Goal: Entertainment & Leisure: Consume media (video, audio)

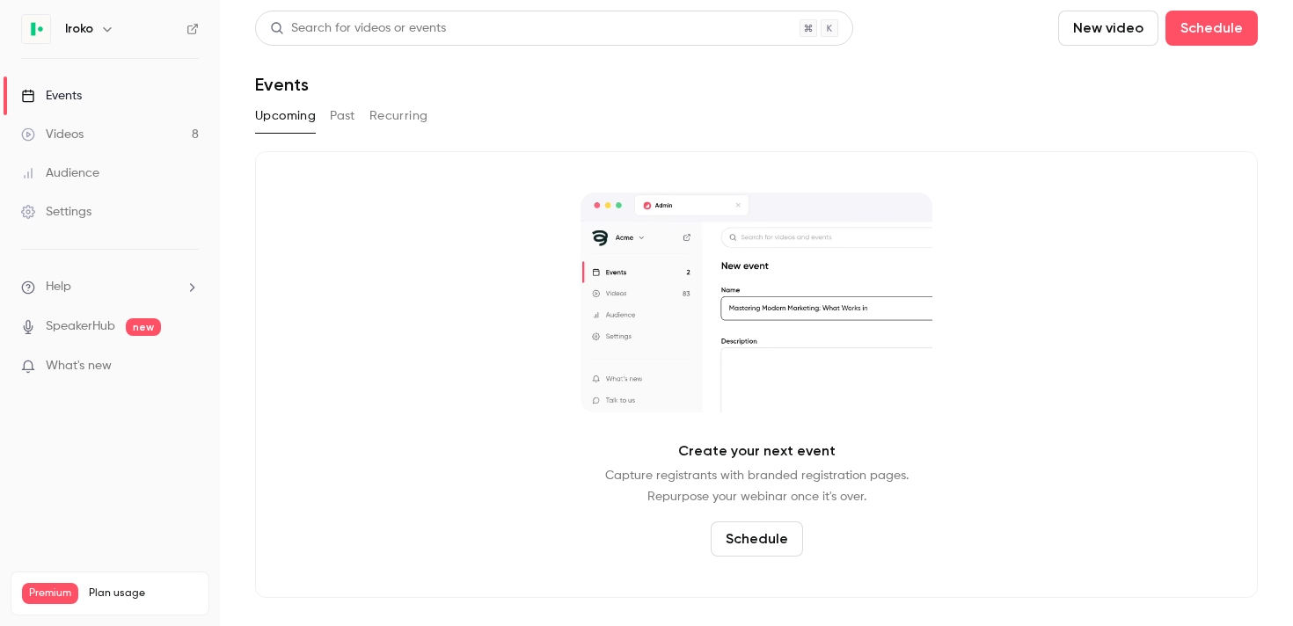
click at [95, 136] on link "Videos 8" at bounding box center [110, 134] width 220 height 39
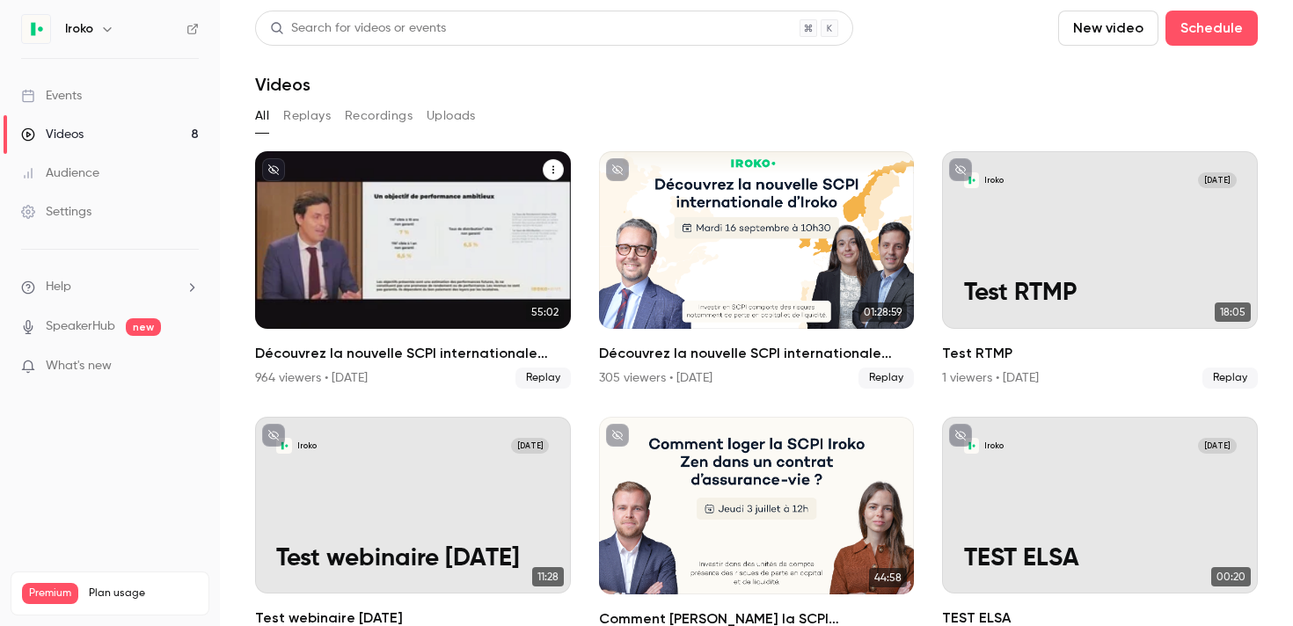
click at [488, 283] on div "Découvrez la nouvelle SCPI internationale signée Iroko" at bounding box center [413, 240] width 316 height 178
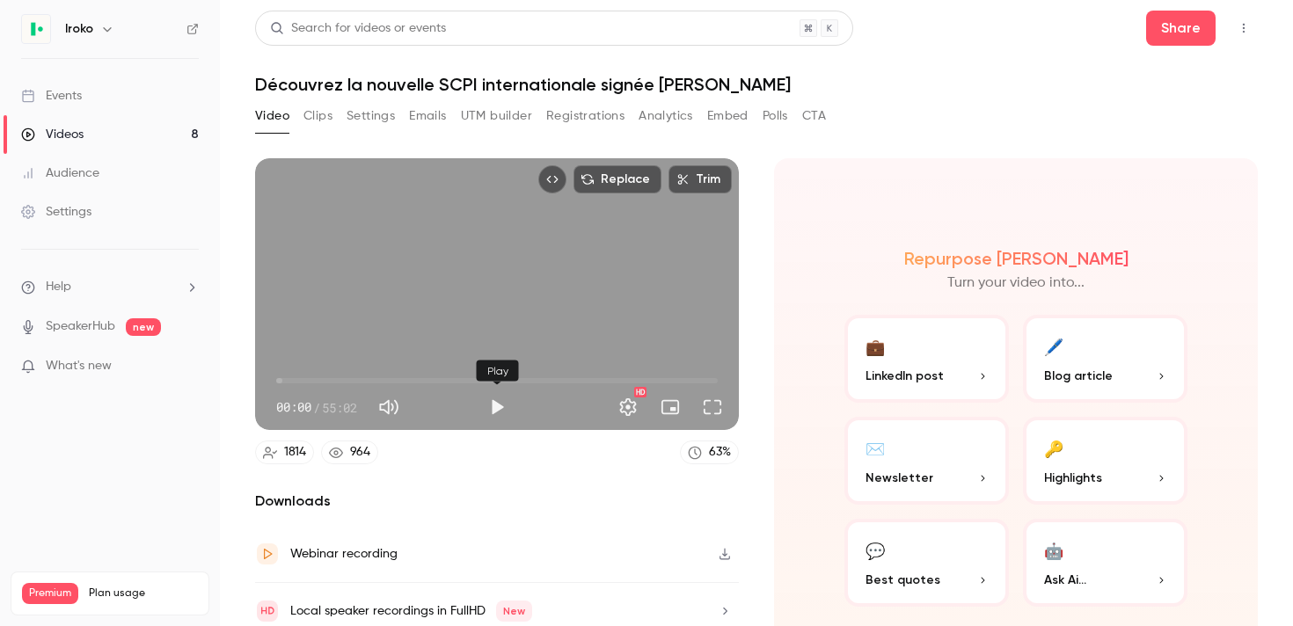
click at [494, 412] on button "Play" at bounding box center [496, 407] width 35 height 35
click at [717, 411] on button "Full screen" at bounding box center [712, 407] width 35 height 35
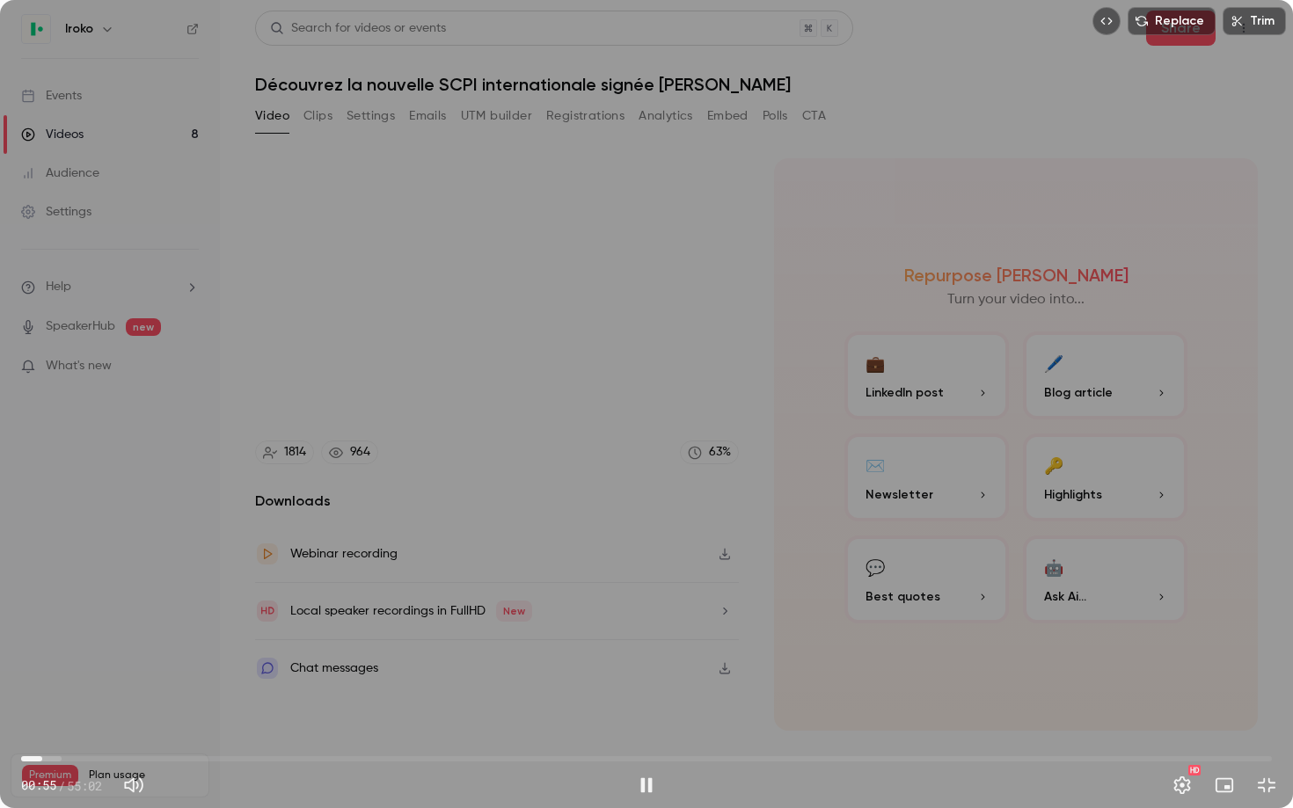
click at [42, 625] on span "00:55" at bounding box center [646, 759] width 1250 height 28
click at [62, 625] on span "01:46" at bounding box center [646, 759] width 1250 height 28
click at [75, 625] on span "01:46" at bounding box center [646, 759] width 1250 height 28
click at [92, 625] on span "02:22" at bounding box center [646, 759] width 1250 height 28
click at [110, 625] on span "03:08" at bounding box center [646, 759] width 1250 height 28
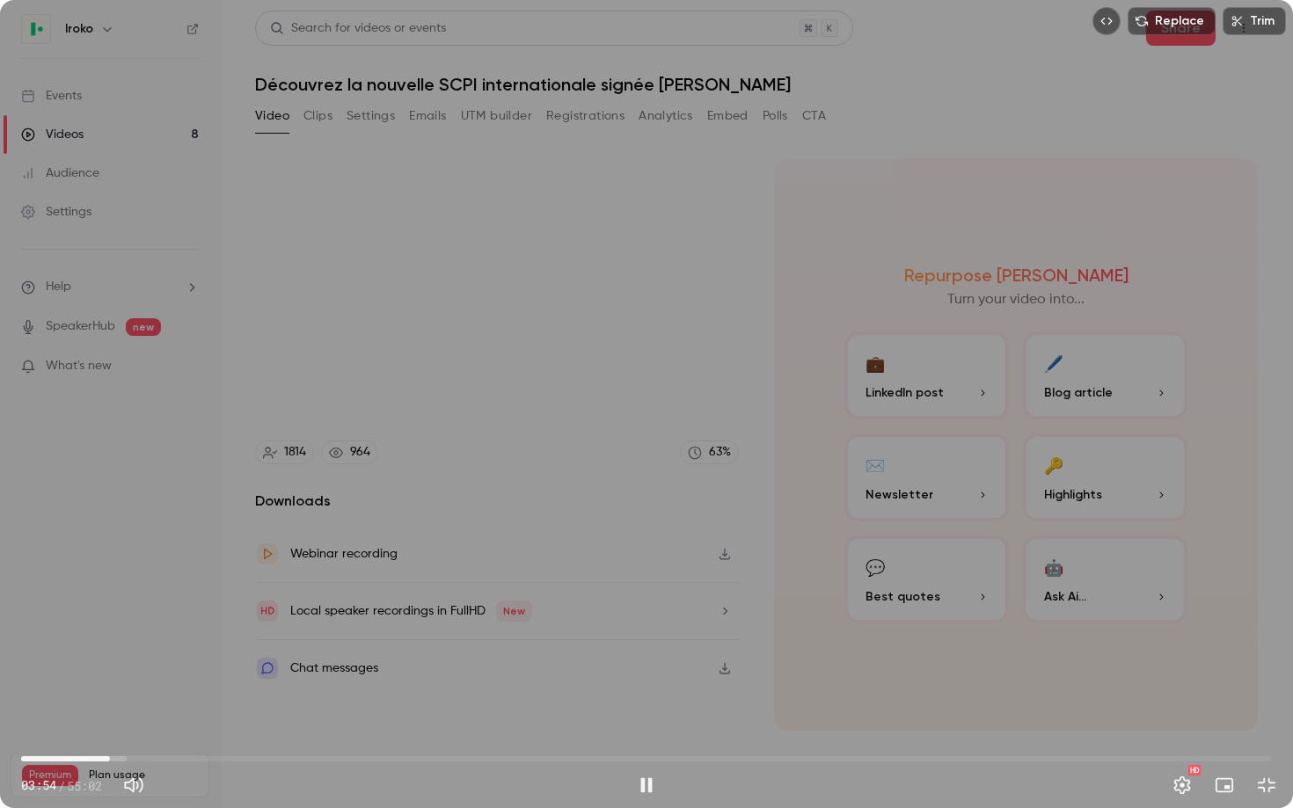
click at [137, 625] on span "03:54" at bounding box center [646, 759] width 1250 height 28
click at [157, 625] on span "05:59" at bounding box center [646, 759] width 1250 height 28
click at [140, 625] on span "05:13" at bounding box center [646, 759] width 1250 height 28
click at [190, 625] on span "07:25" at bounding box center [646, 759] width 1250 height 28
click at [186, 625] on span "07:16" at bounding box center [186, 758] width 5 height 5
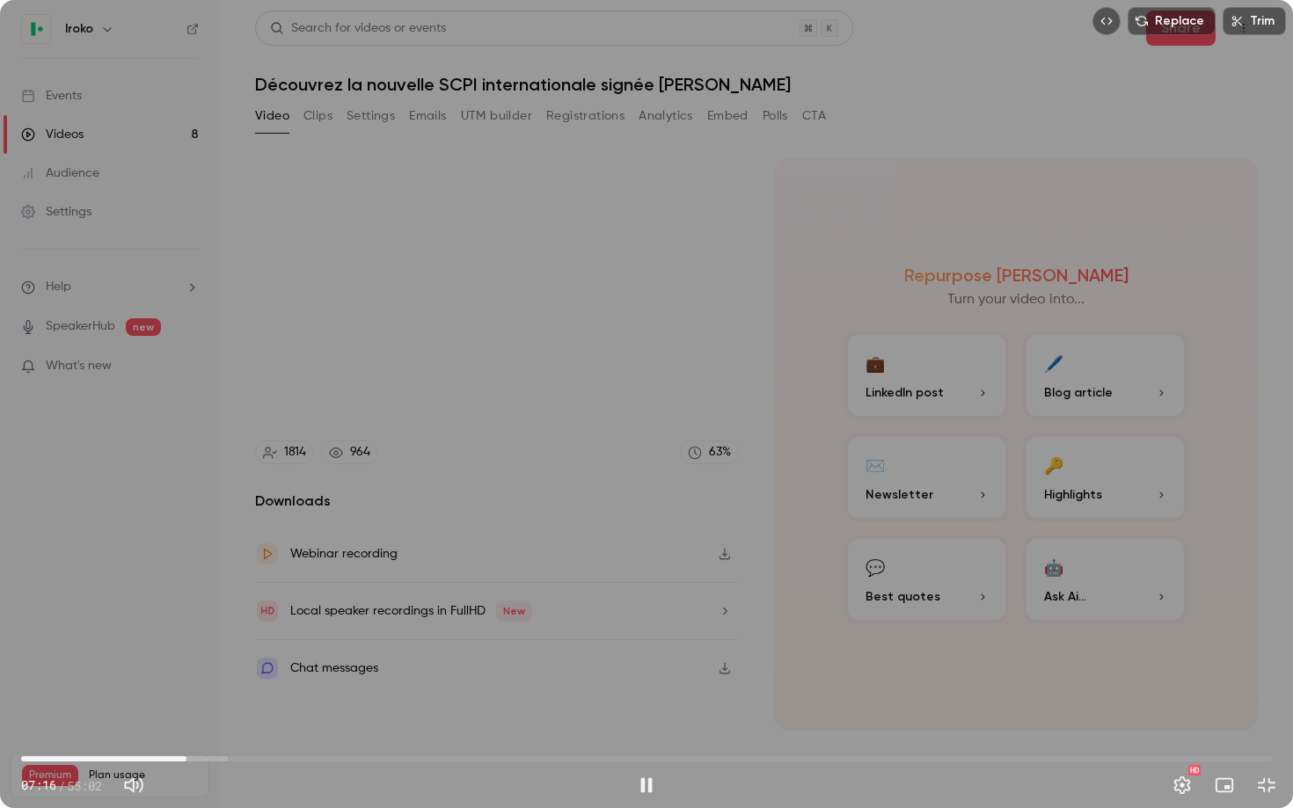
click at [196, 625] on span "07:16" at bounding box center [646, 759] width 1250 height 28
click at [200, 625] on span "07:51" at bounding box center [199, 758] width 5 height 5
click at [218, 625] on span "08:15" at bounding box center [646, 759] width 1250 height 28
click at [211, 625] on span "08:24" at bounding box center [211, 758] width 5 height 5
drag, startPoint x: 211, startPoint y: 759, endPoint x: 220, endPoint y: 758, distance: 8.8
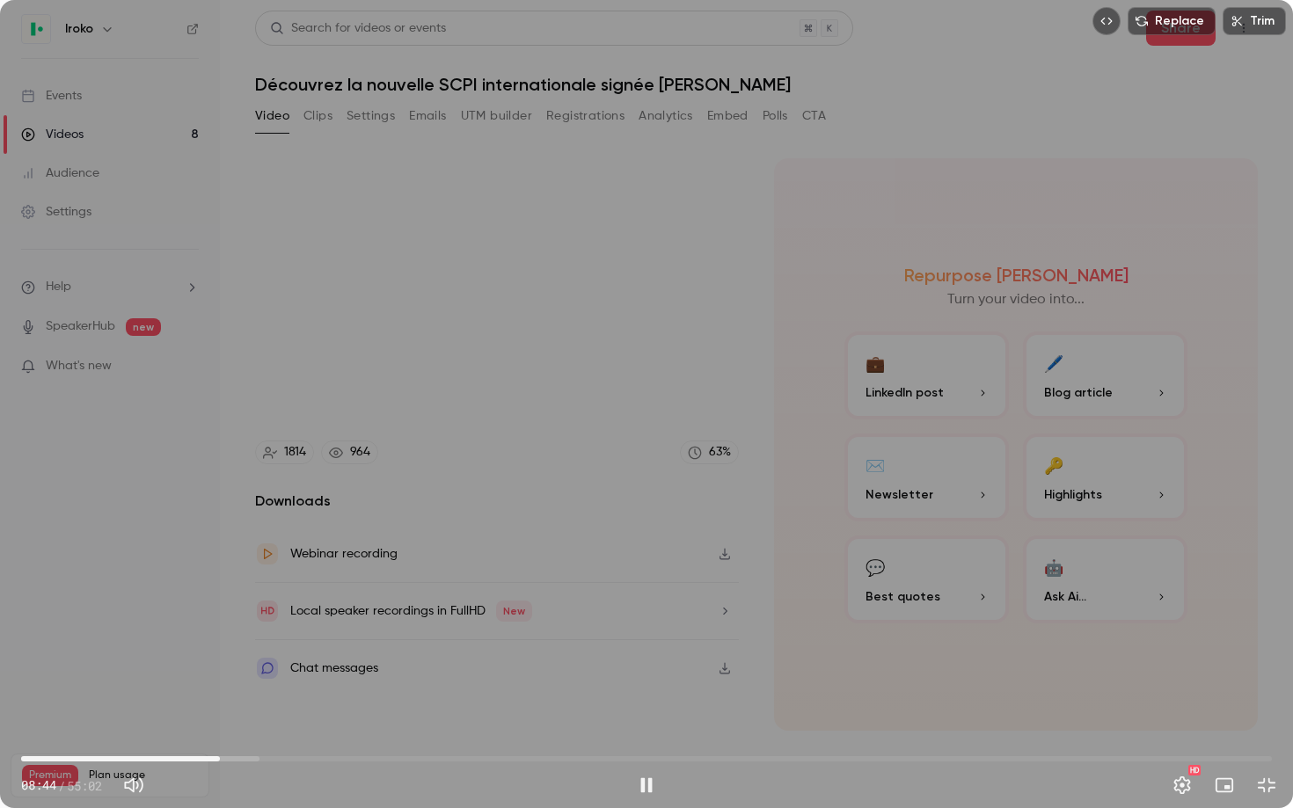
click at [220, 625] on span "08:44" at bounding box center [219, 758] width 5 height 5
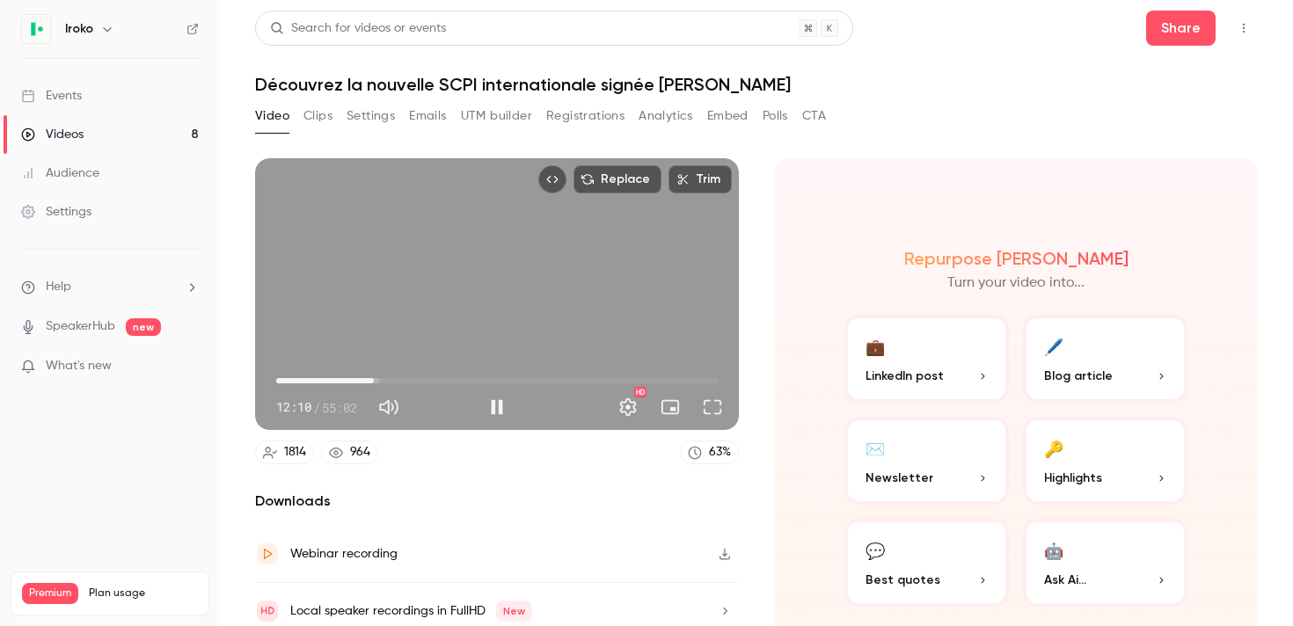
click at [374, 381] on span "12:10" at bounding box center [373, 380] width 5 height 5
click at [376, 381] on span "12:10" at bounding box center [373, 380] width 5 height 5
click at [385, 381] on span "13:35" at bounding box center [385, 380] width 5 height 5
click at [396, 381] on span "13:40" at bounding box center [496, 381] width 441 height 28
click at [398, 382] on span "14:54" at bounding box center [395, 380] width 5 height 5
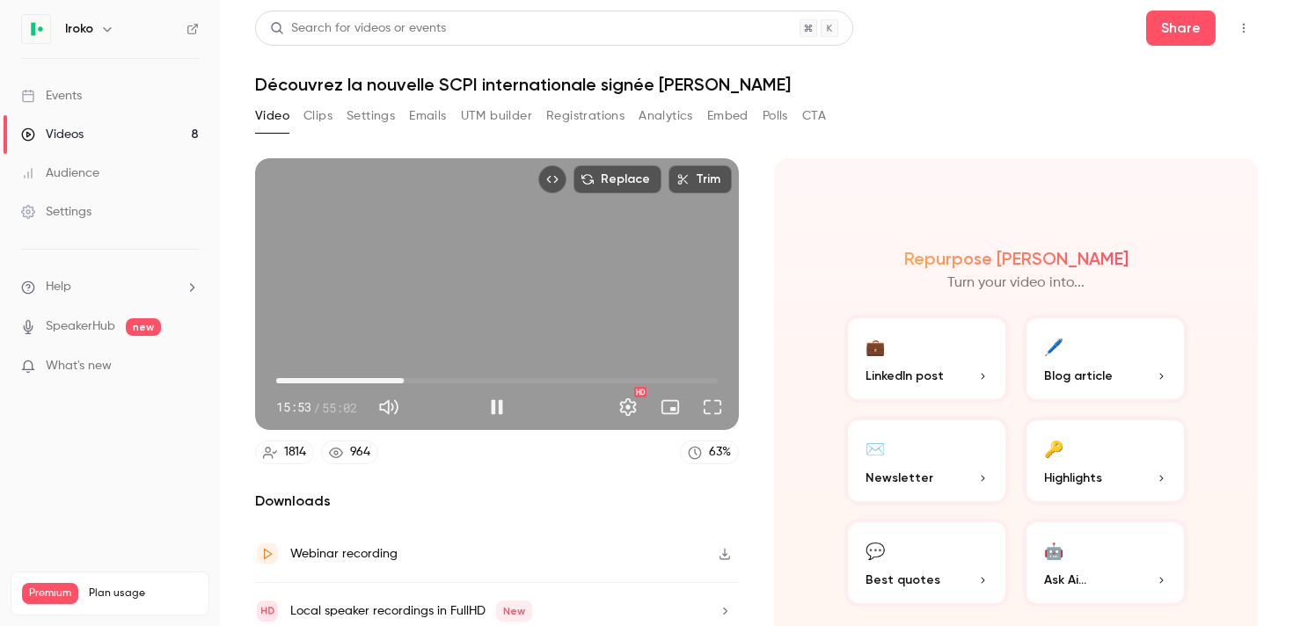
click at [406, 382] on span "15:53" at bounding box center [403, 380] width 5 height 5
click at [408, 382] on span "16:46" at bounding box center [410, 380] width 5 height 5
click at [400, 382] on span "15:27" at bounding box center [399, 380] width 5 height 5
click at [407, 383] on span "16:20" at bounding box center [407, 380] width 5 height 5
click at [413, 383] on span "17:06" at bounding box center [413, 380] width 5 height 5
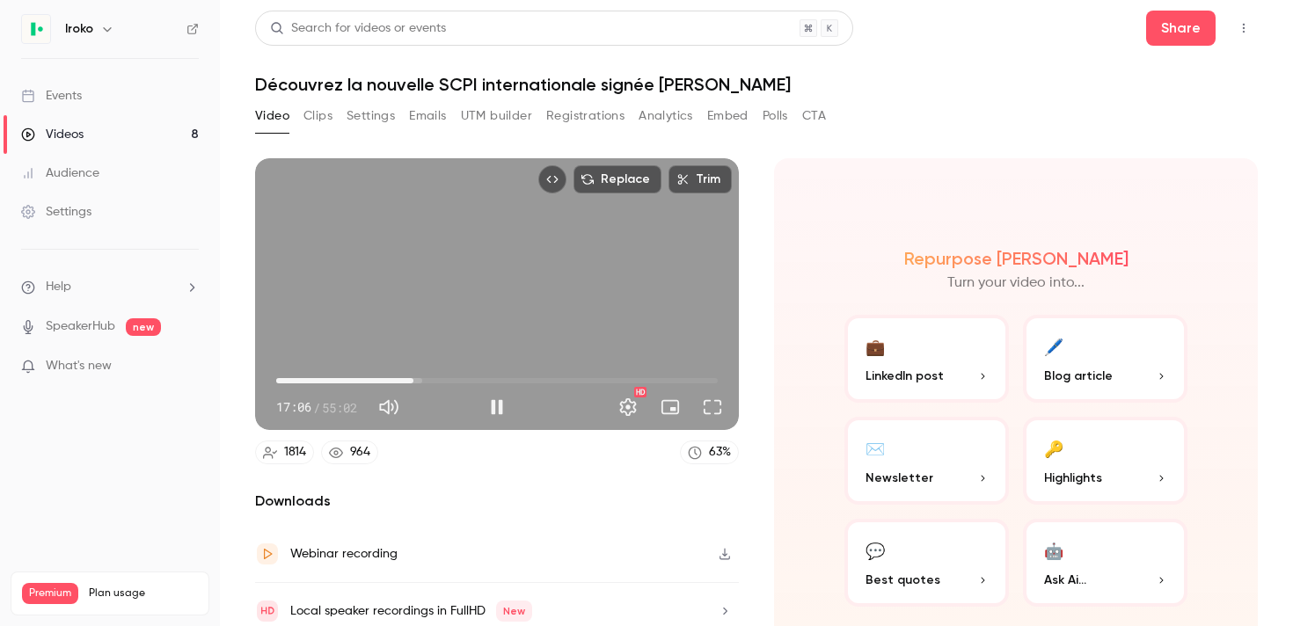
click at [416, 383] on span "17:06" at bounding box center [413, 380] width 5 height 5
click at [419, 383] on span "17:33" at bounding box center [416, 380] width 5 height 5
click at [606, 266] on div "Replace Trim 18:19 18:19 / 55:02 HD" at bounding box center [497, 294] width 484 height 272
click at [508, 280] on div "Replace Trim 18:19 18:19 / 55:02 HD" at bounding box center [497, 294] width 484 height 272
click at [432, 379] on span "19:24" at bounding box center [431, 380] width 5 height 5
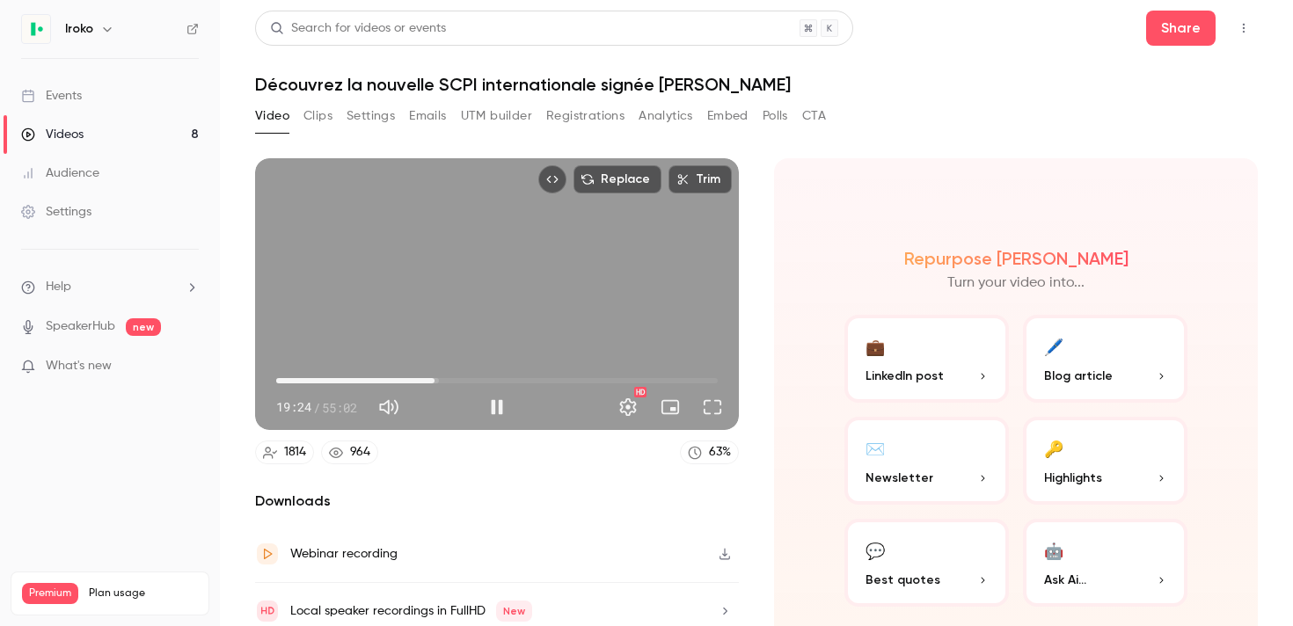
click at [434, 380] on span "19:44" at bounding box center [434, 380] width 5 height 5
click at [437, 379] on span "19:44" at bounding box center [434, 380] width 5 height 5
click at [440, 379] on span "20:23" at bounding box center [439, 380] width 5 height 5
click at [442, 379] on span "20:43" at bounding box center [442, 380] width 5 height 5
click at [447, 379] on span "21:16" at bounding box center [446, 380] width 5 height 5
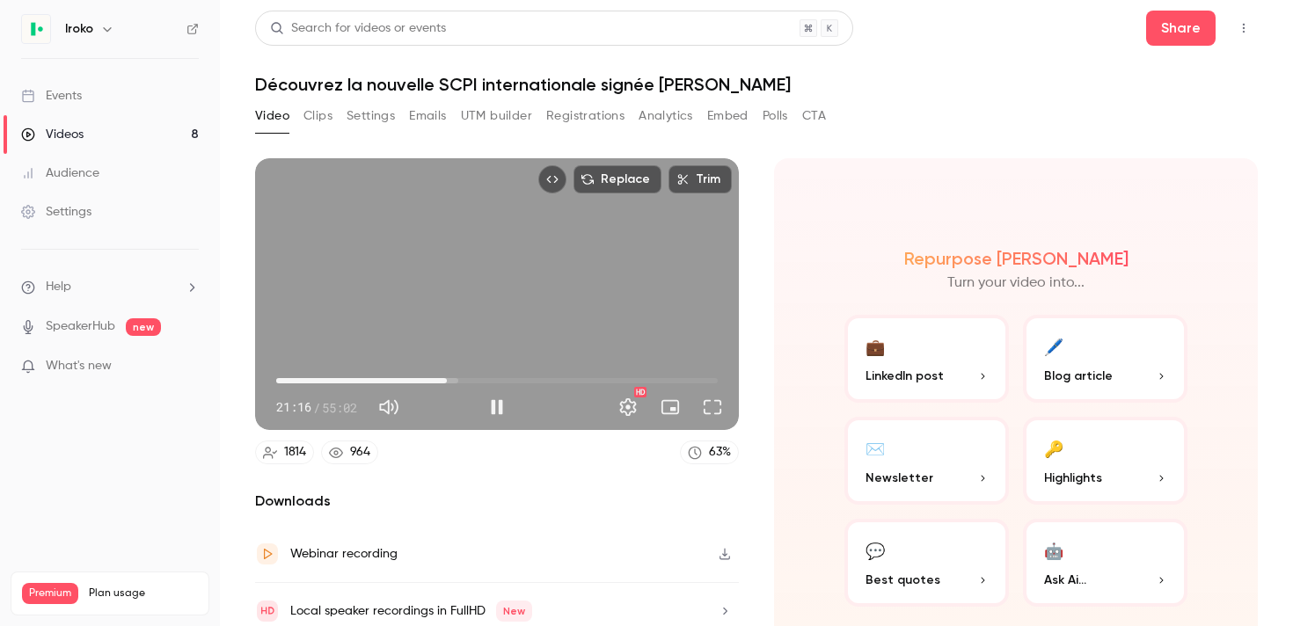
click at [449, 379] on span "21:16" at bounding box center [446, 380] width 5 height 5
click at [458, 379] on span "22:41" at bounding box center [458, 380] width 5 height 5
click at [461, 379] on span "22:41" at bounding box center [458, 380] width 5 height 5
click at [467, 379] on span "23:28" at bounding box center [464, 380] width 5 height 5
click at [473, 379] on span "24:33" at bounding box center [472, 380] width 5 height 5
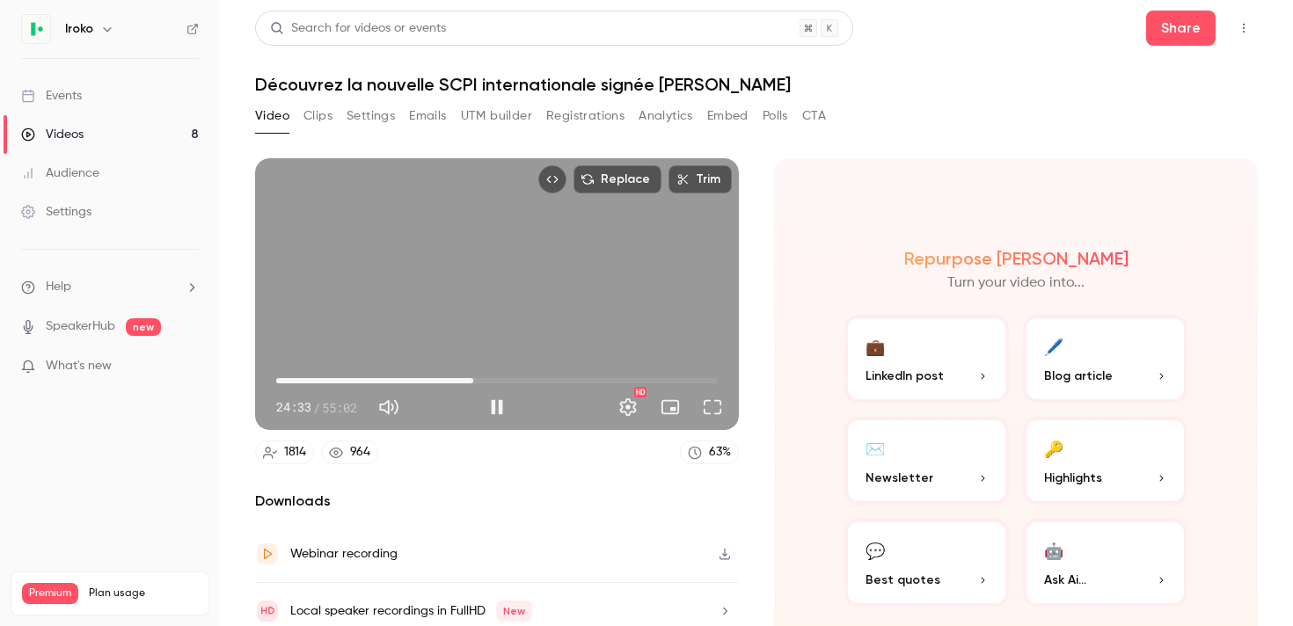
click at [476, 379] on span "24:33" at bounding box center [472, 380] width 5 height 5
click at [478, 379] on span "24:53" at bounding box center [475, 380] width 5 height 5
click at [485, 378] on span "25:58" at bounding box center [484, 380] width 5 height 5
click at [490, 379] on span "26:38" at bounding box center [489, 380] width 5 height 5
click at [487, 379] on span "26:39" at bounding box center [489, 380] width 5 height 5
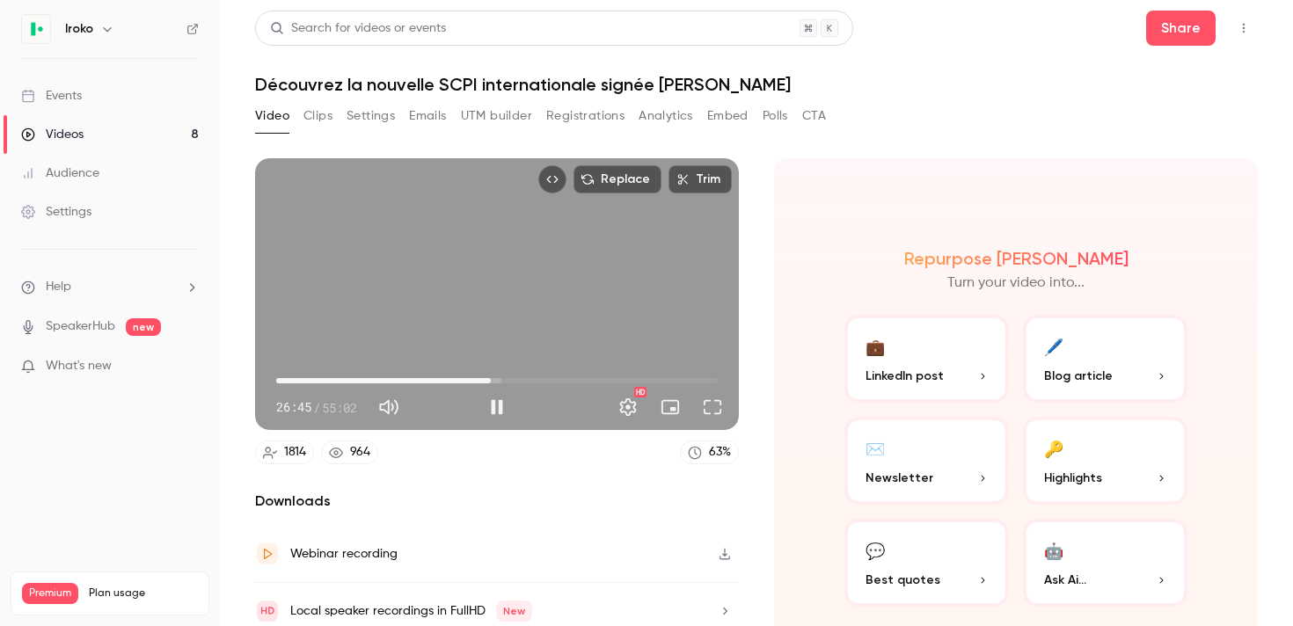
click at [491, 383] on span "26:45" at bounding box center [490, 380] width 5 height 5
click at [488, 383] on span "26:45" at bounding box center [490, 380] width 5 height 5
click at [496, 381] on span "27:05" at bounding box center [493, 380] width 5 height 5
click at [510, 383] on span "29:09" at bounding box center [509, 380] width 5 height 5
click at [513, 383] on span "29:09" at bounding box center [509, 380] width 5 height 5
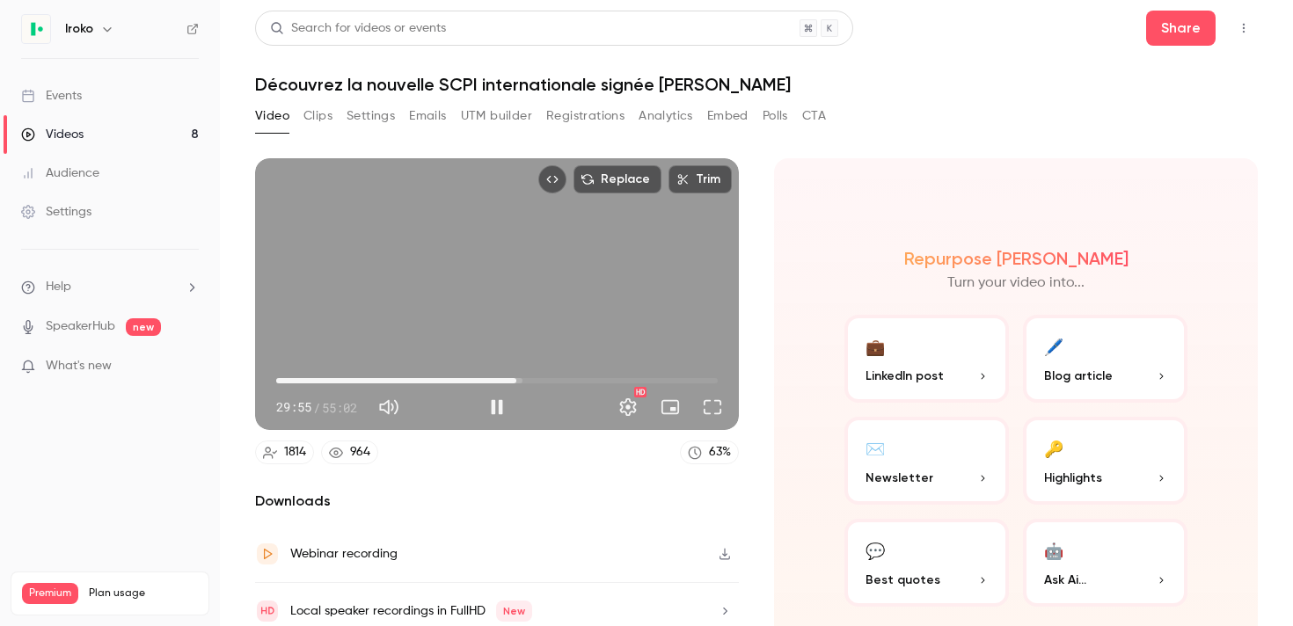
click at [519, 383] on span "29:55" at bounding box center [516, 380] width 5 height 5
click at [527, 382] on span "31:14" at bounding box center [526, 380] width 5 height 5
click at [529, 382] on span "31:15" at bounding box center [526, 380] width 5 height 5
click at [527, 383] on span "31:14" at bounding box center [526, 380] width 5 height 5
click at [540, 384] on span "31:40" at bounding box center [496, 381] width 441 height 28
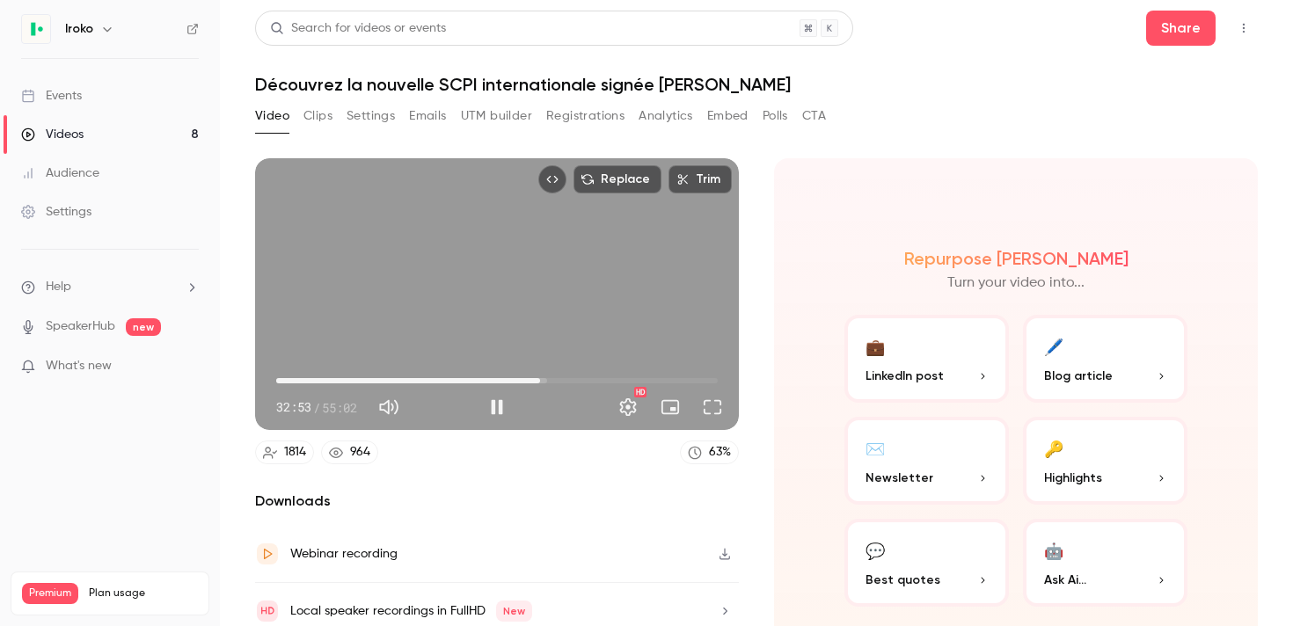
click at [543, 383] on span "32:53" at bounding box center [539, 380] width 5 height 5
click at [550, 383] on span "34:05" at bounding box center [549, 380] width 5 height 5
click at [552, 383] on span "34:06" at bounding box center [549, 380] width 5 height 5
click at [560, 383] on span "35:24" at bounding box center [560, 380] width 5 height 5
click at [558, 382] on span "35:25" at bounding box center [560, 380] width 5 height 5
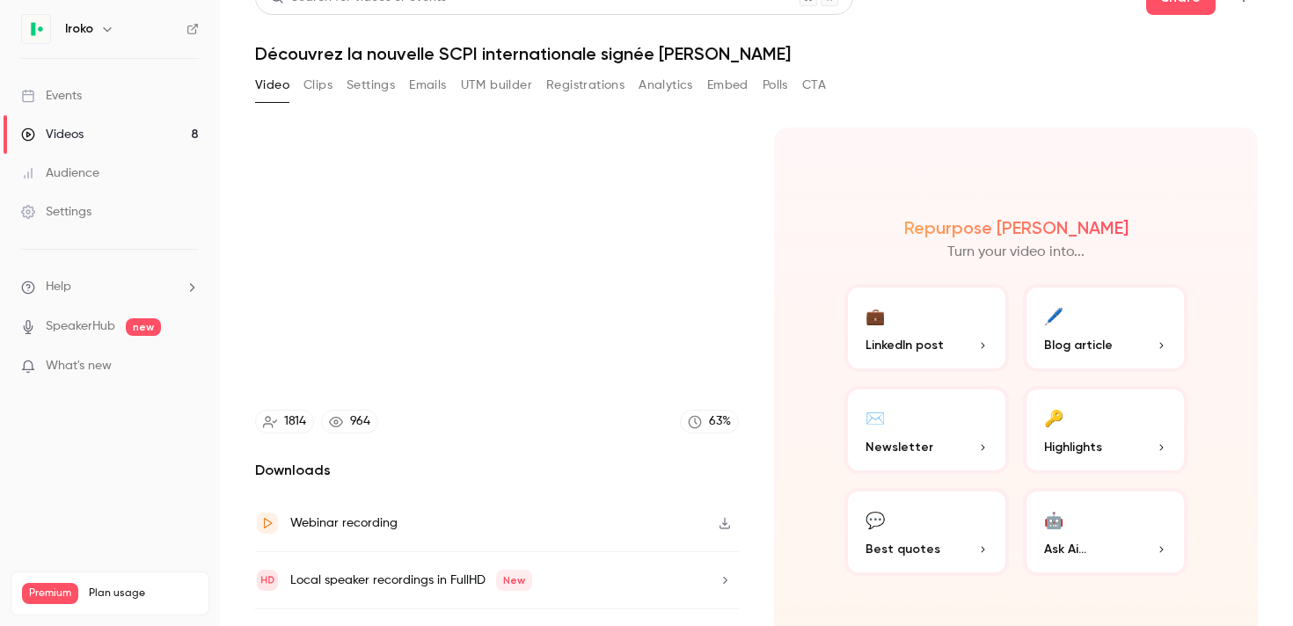
scroll to position [32, 0]
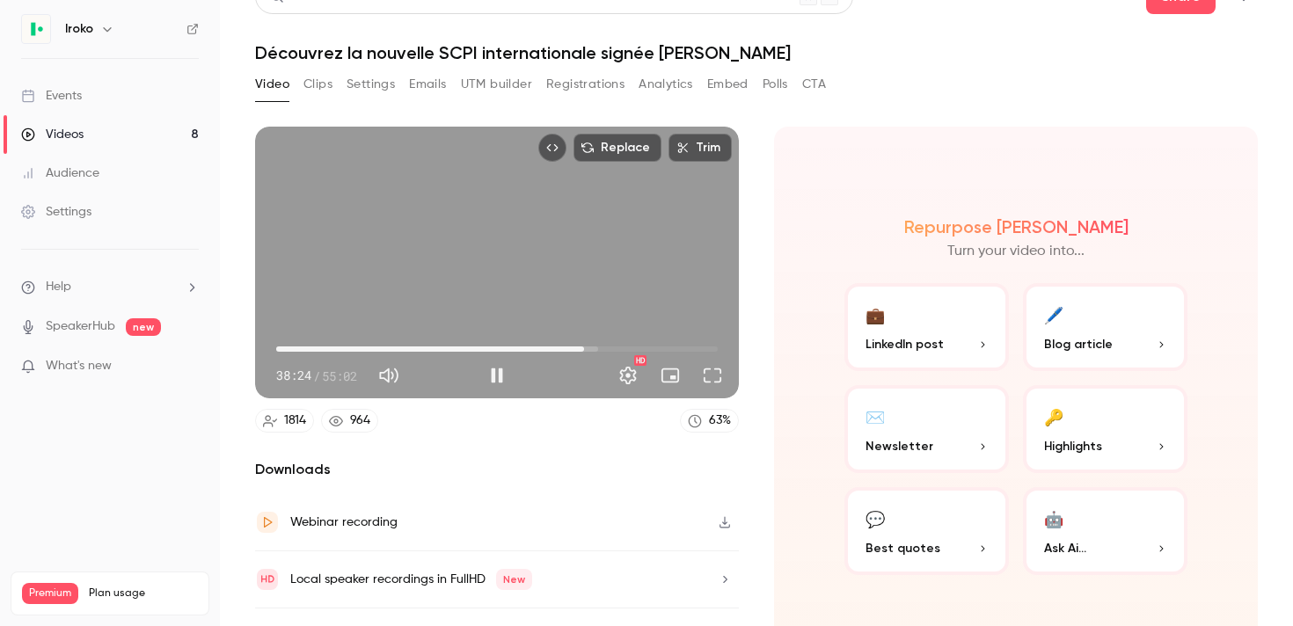
click at [528, 288] on div "Replace Trim 38:24 38:24 / 55:02 HD" at bounding box center [497, 263] width 484 height 272
type input "******"
